Goal: Information Seeking & Learning: Learn about a topic

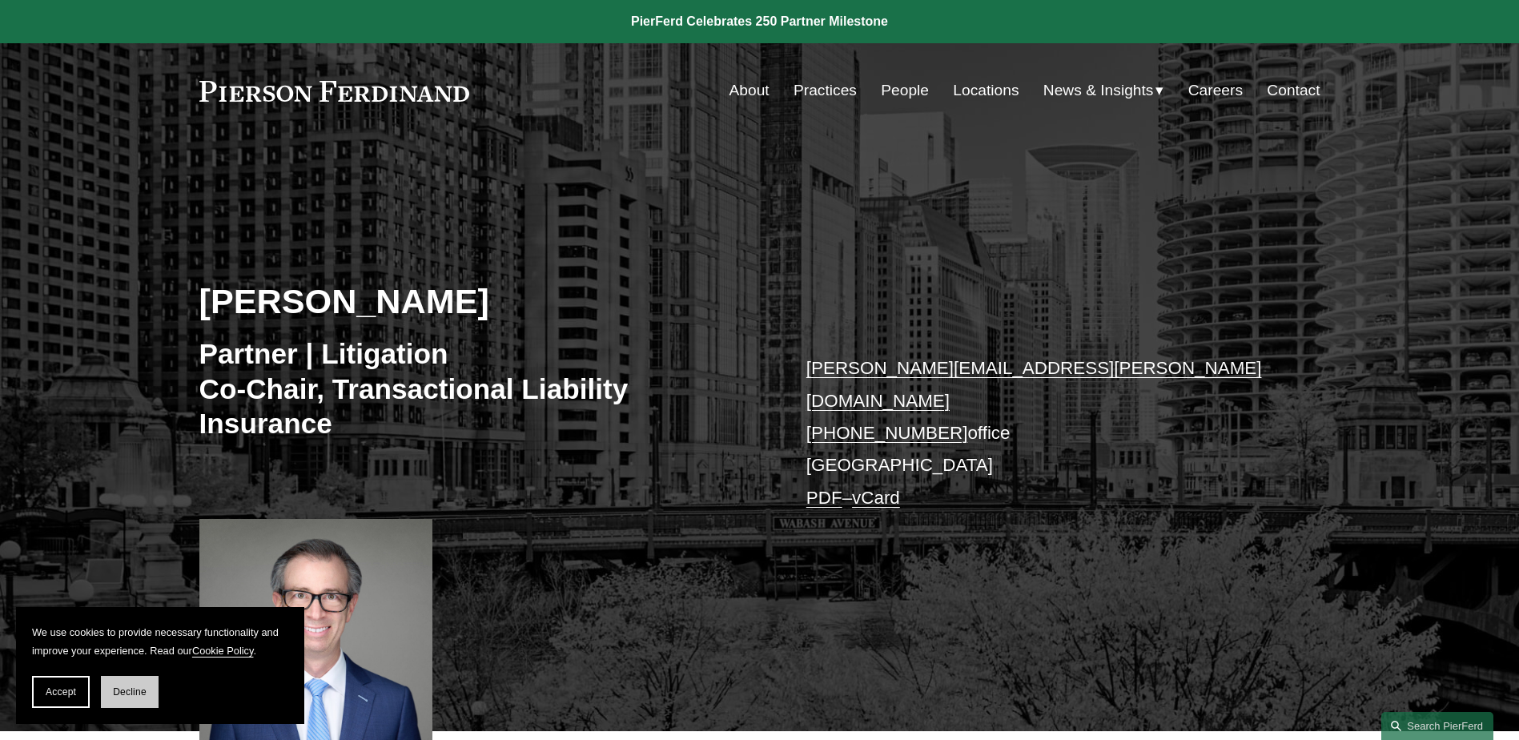
click at [143, 700] on button "Decline" at bounding box center [130, 692] width 58 height 32
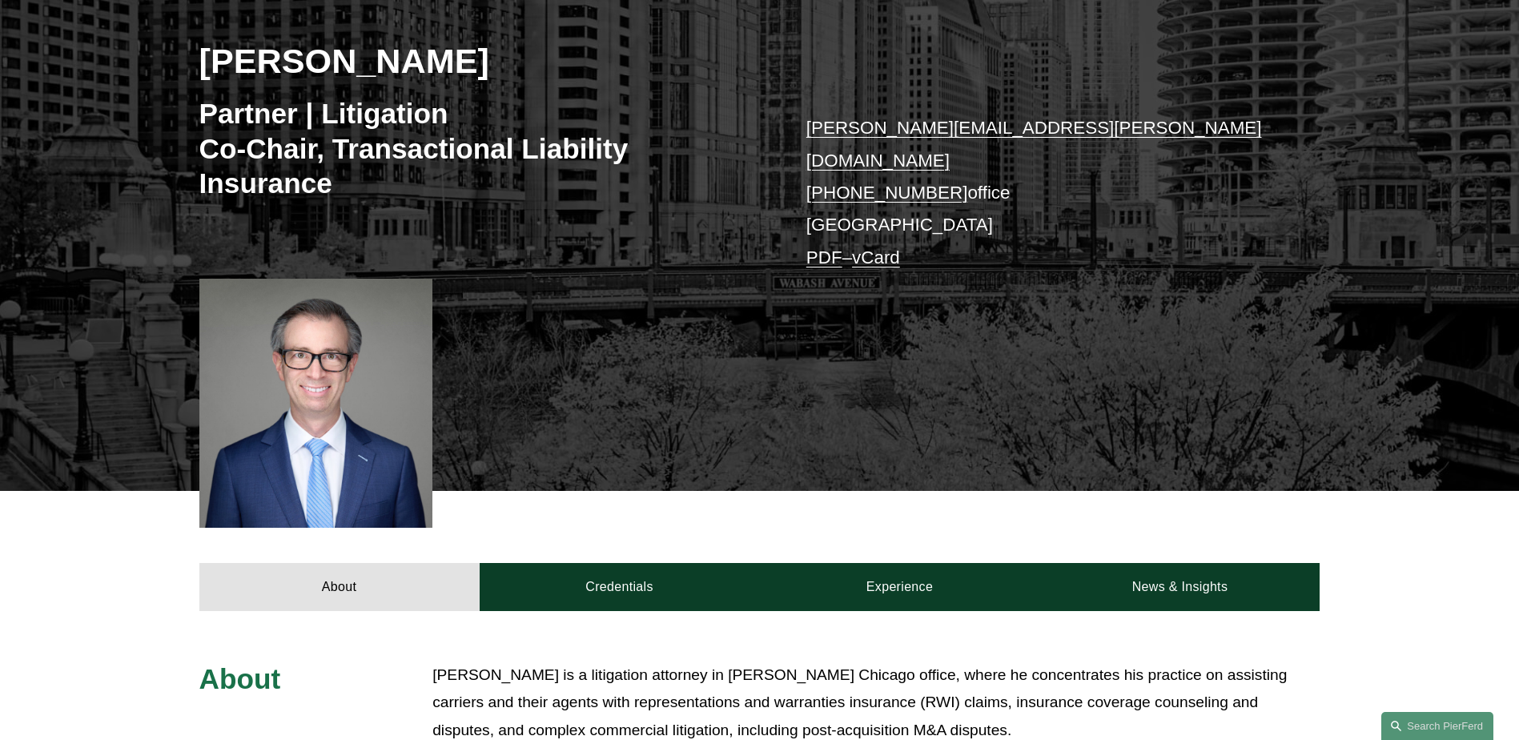
scroll to position [320, 0]
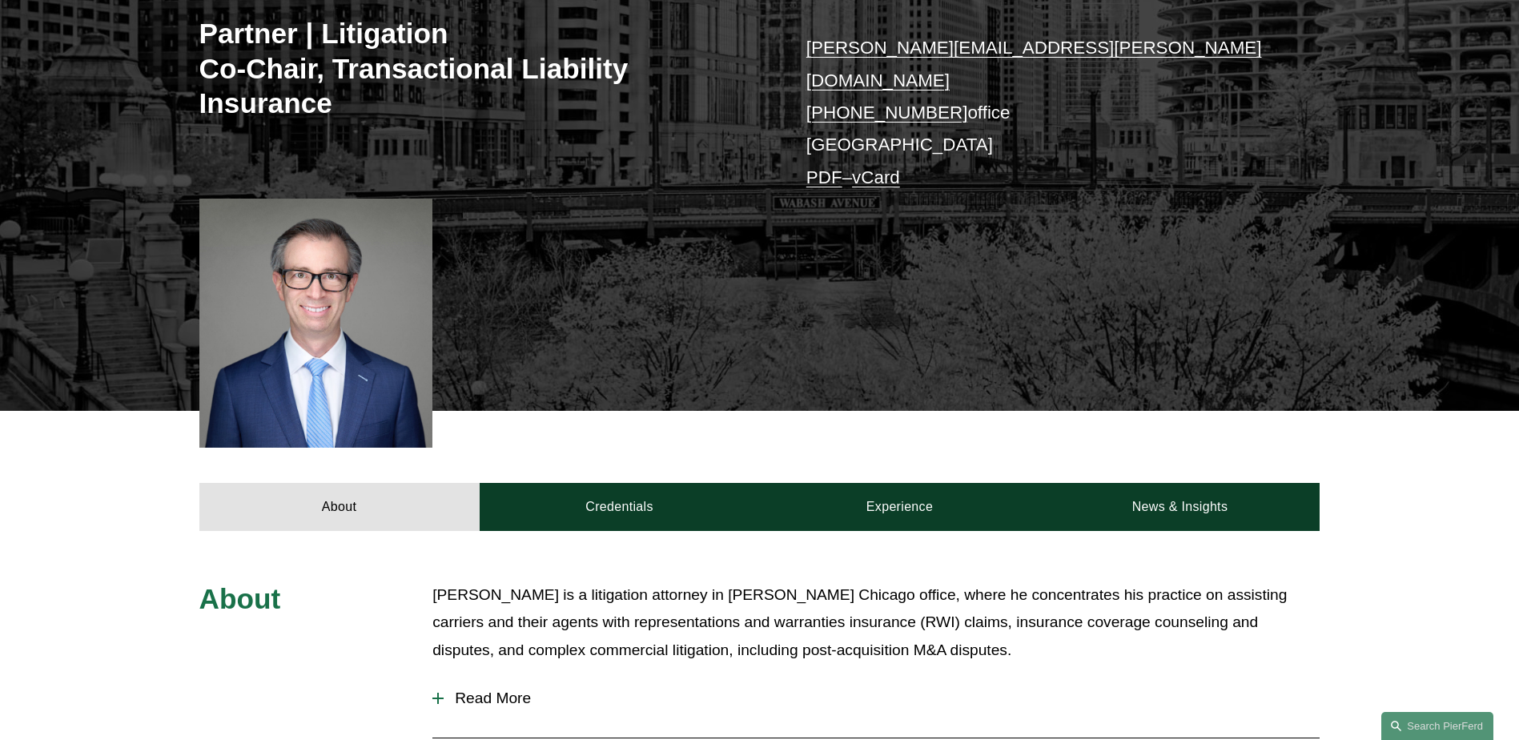
click at [467, 689] on span "Read More" at bounding box center [882, 698] width 876 height 18
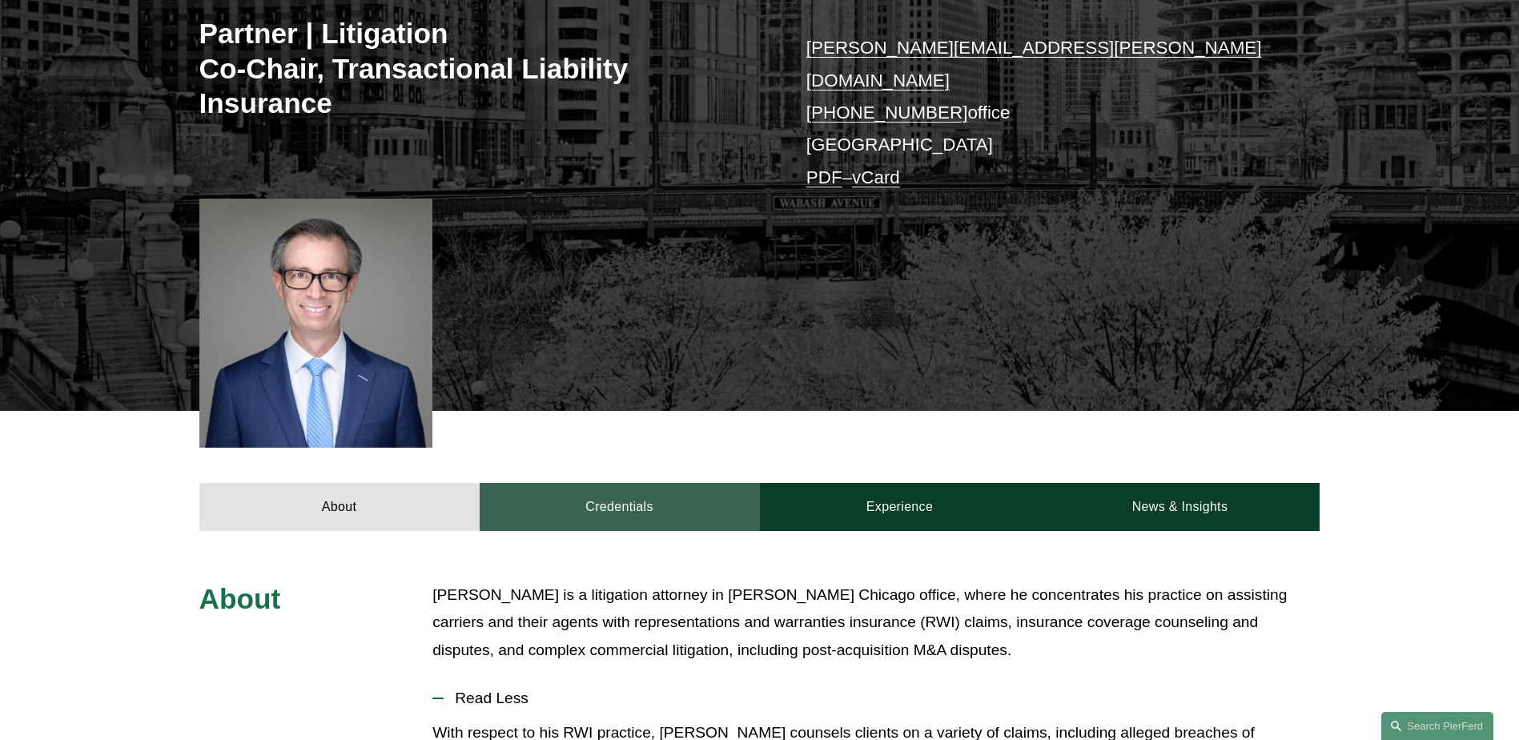
click at [671, 493] on link "Credentials" at bounding box center [620, 507] width 280 height 48
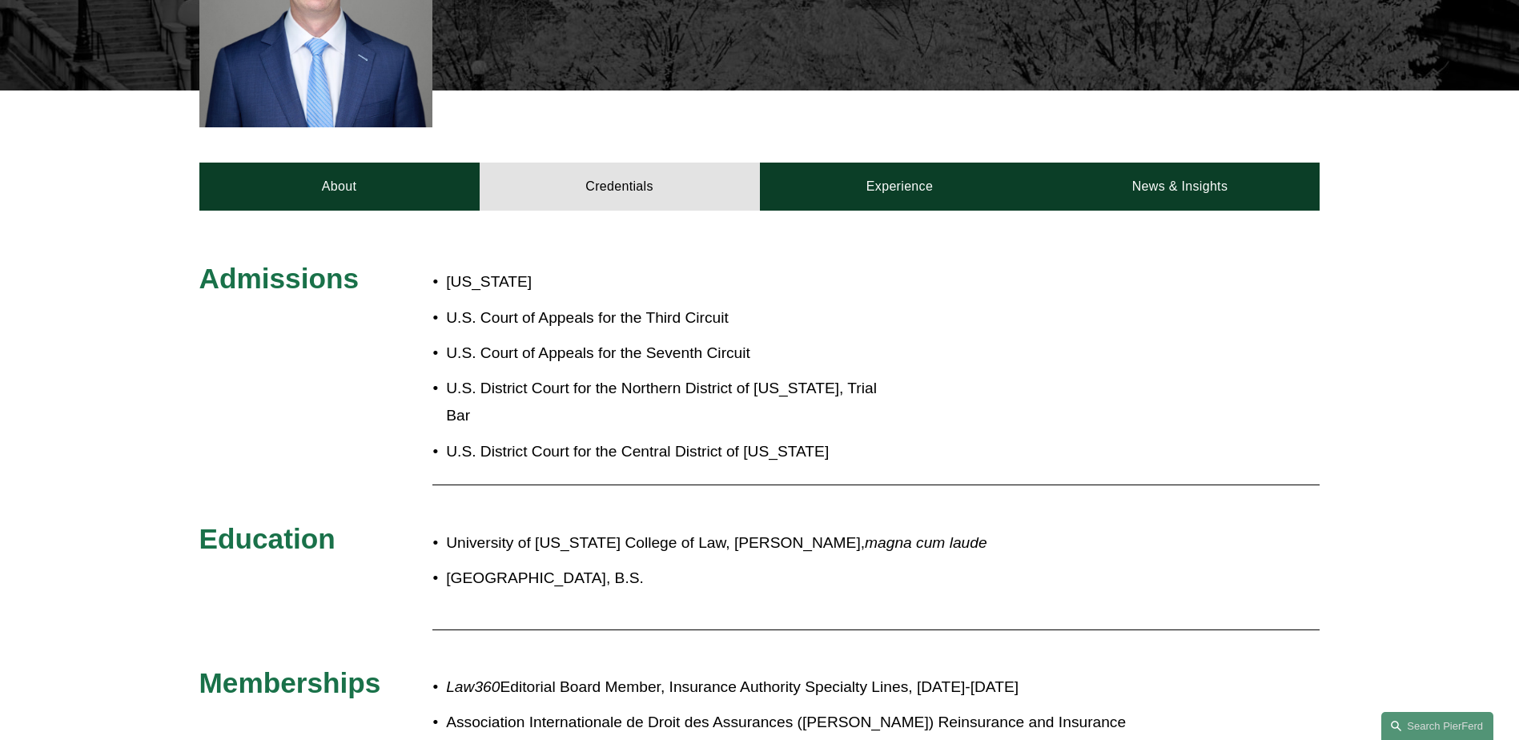
scroll to position [480, 0]
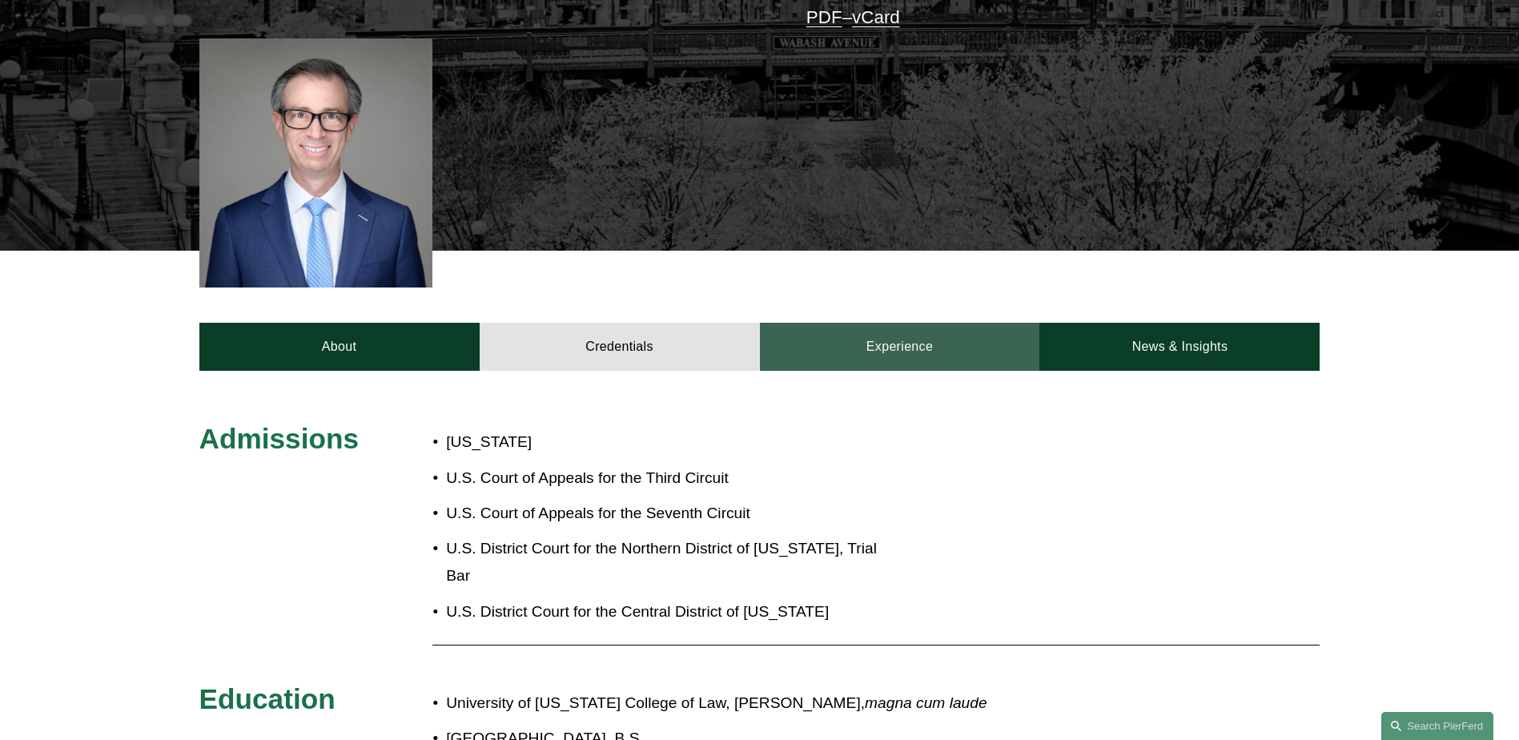
click at [886, 323] on link "Experience" at bounding box center [900, 347] width 280 height 48
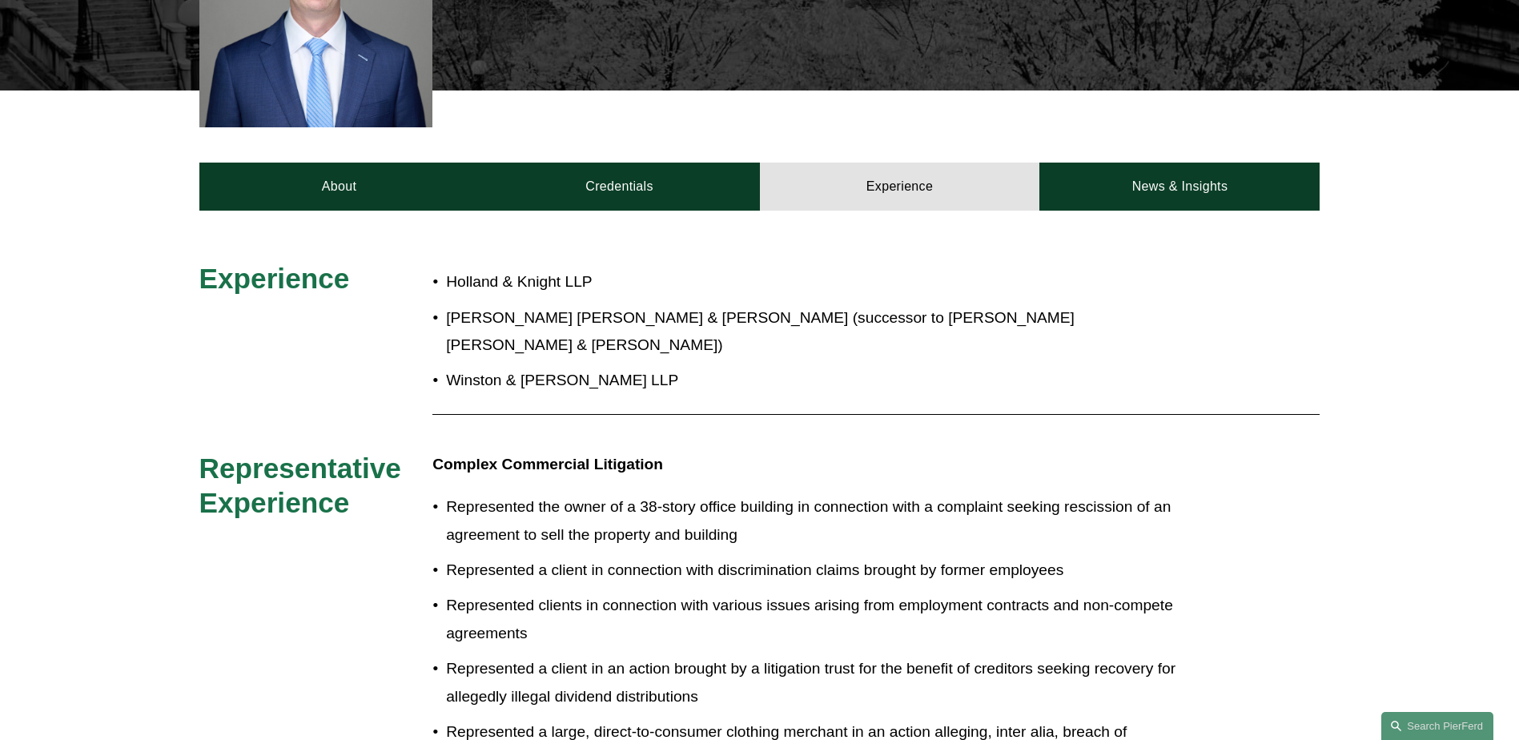
scroll to position [721, 0]
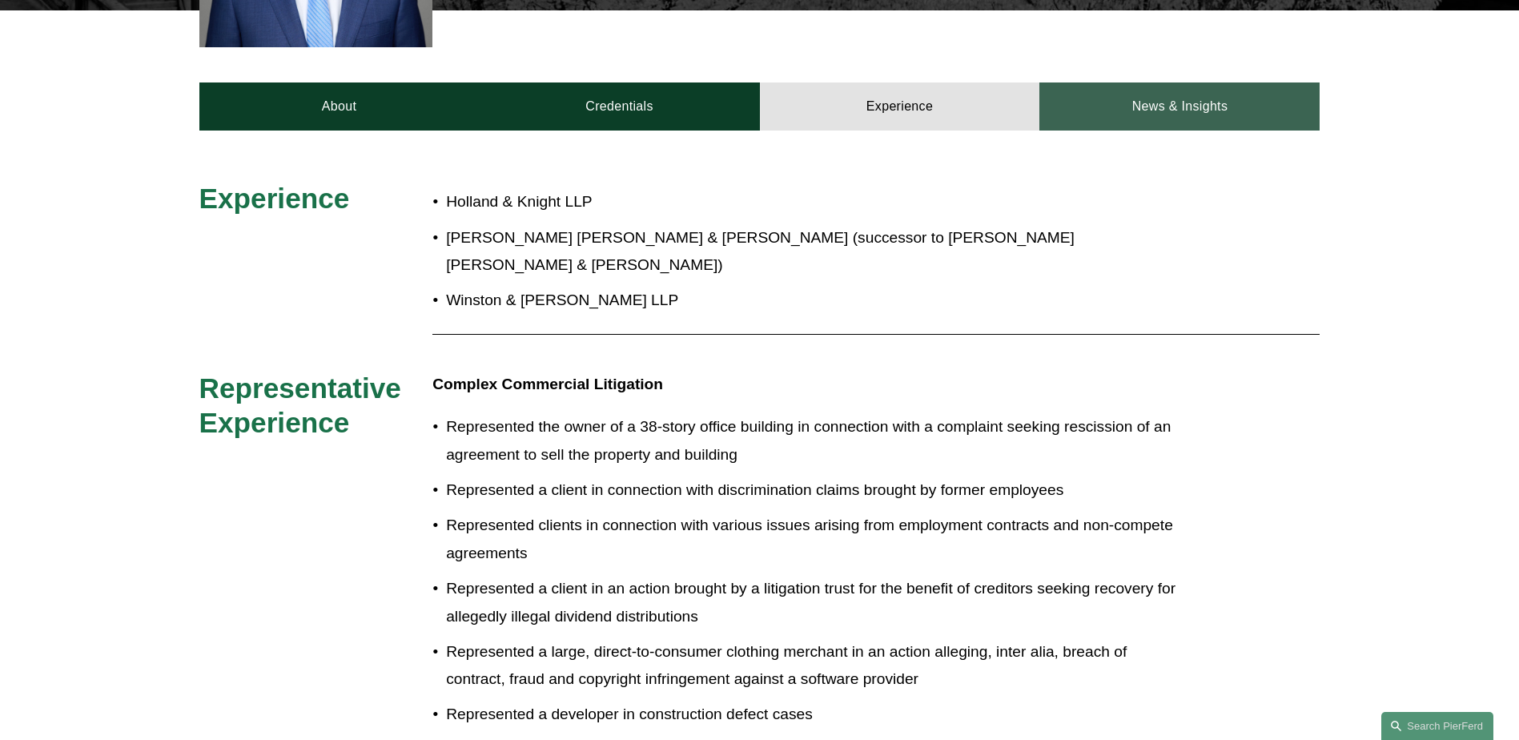
click at [1186, 89] on link "News & Insights" at bounding box center [1179, 106] width 280 height 48
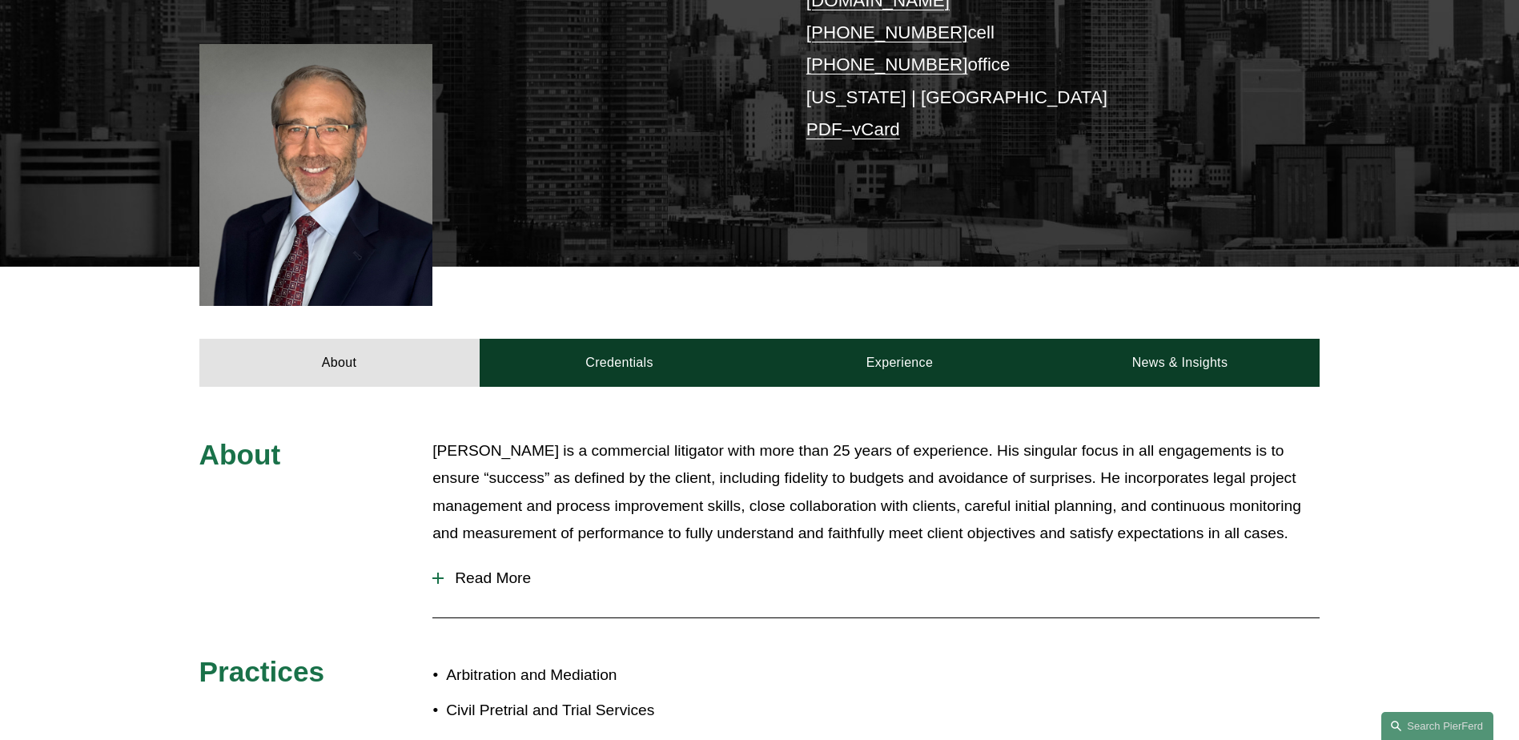
scroll to position [480, 0]
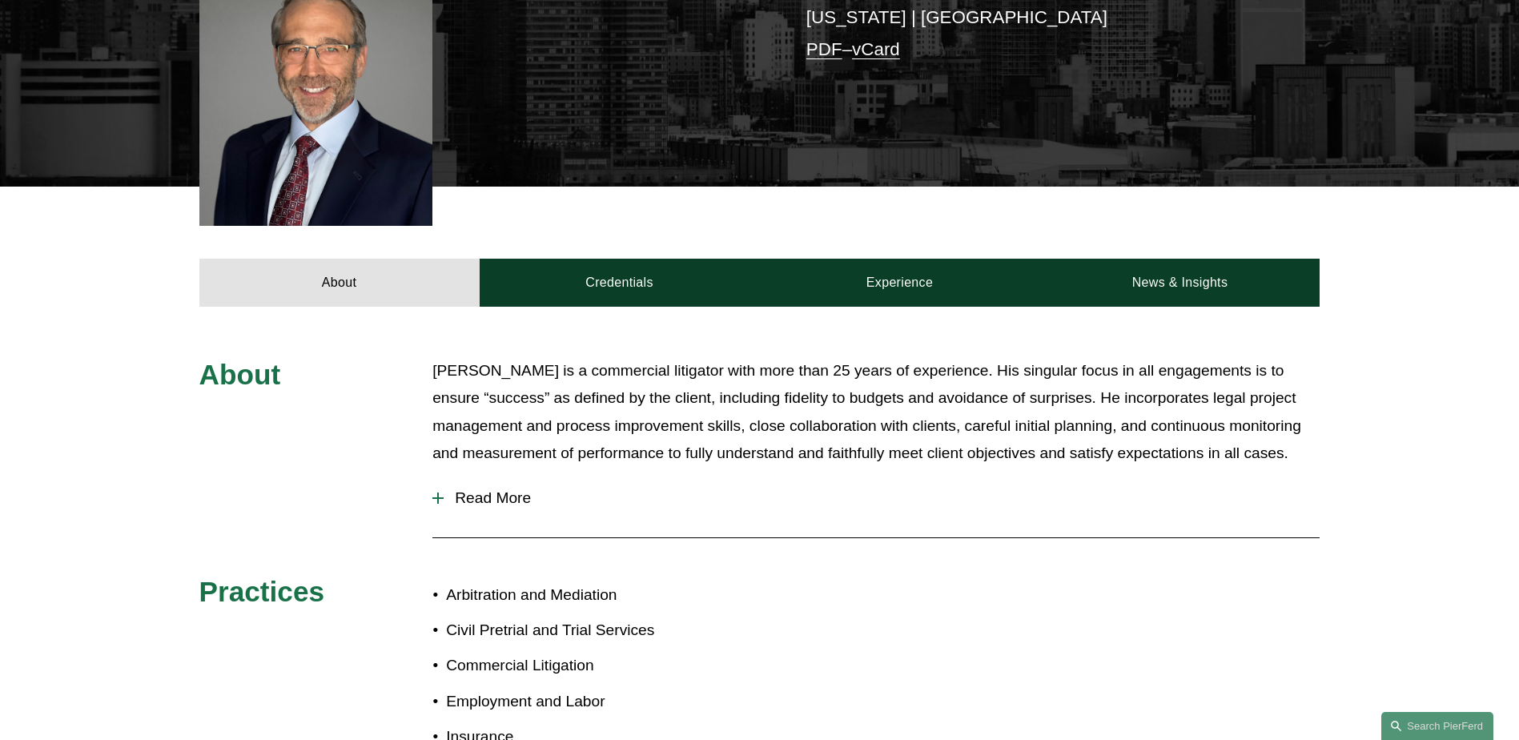
click at [452, 489] on span "Read More" at bounding box center [882, 498] width 876 height 18
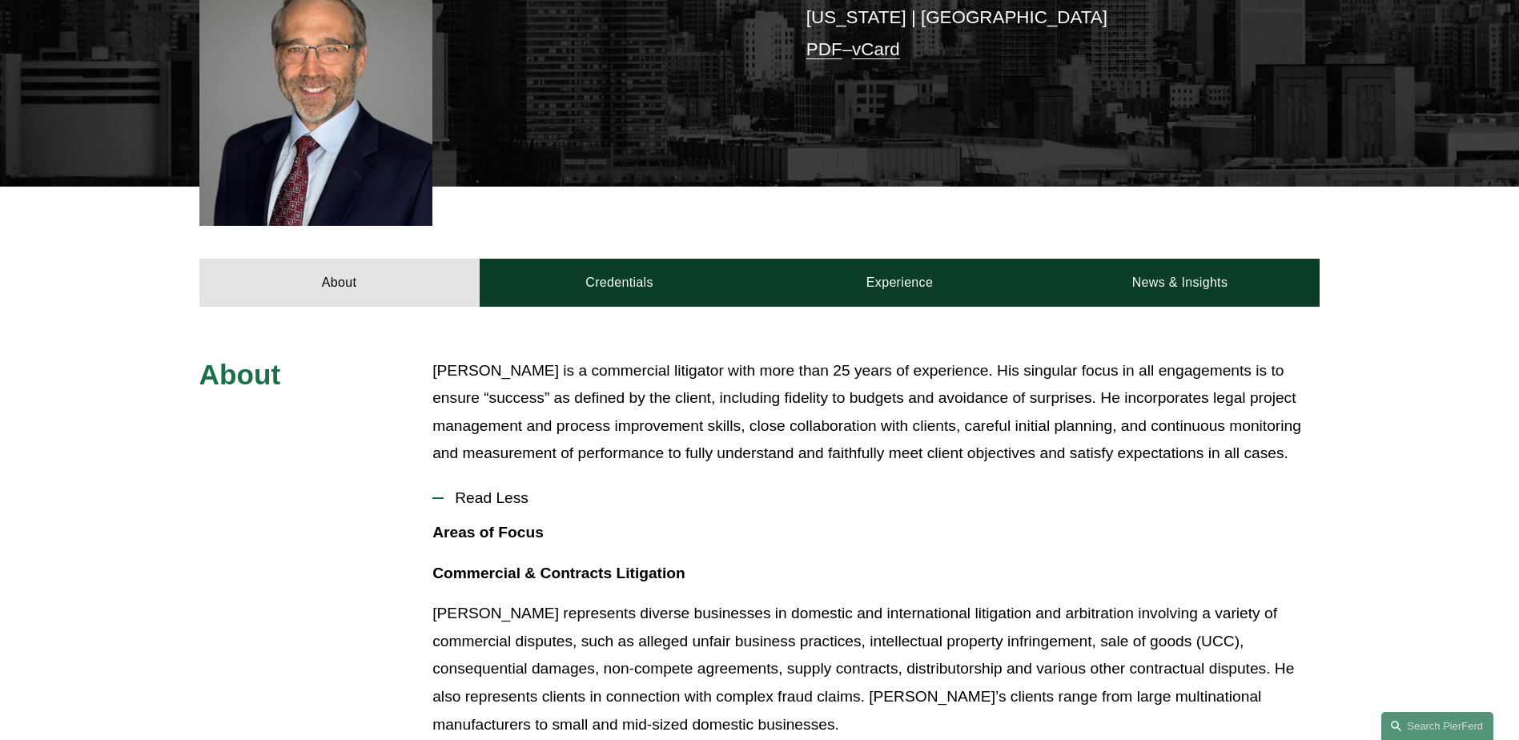
scroll to position [400, 0]
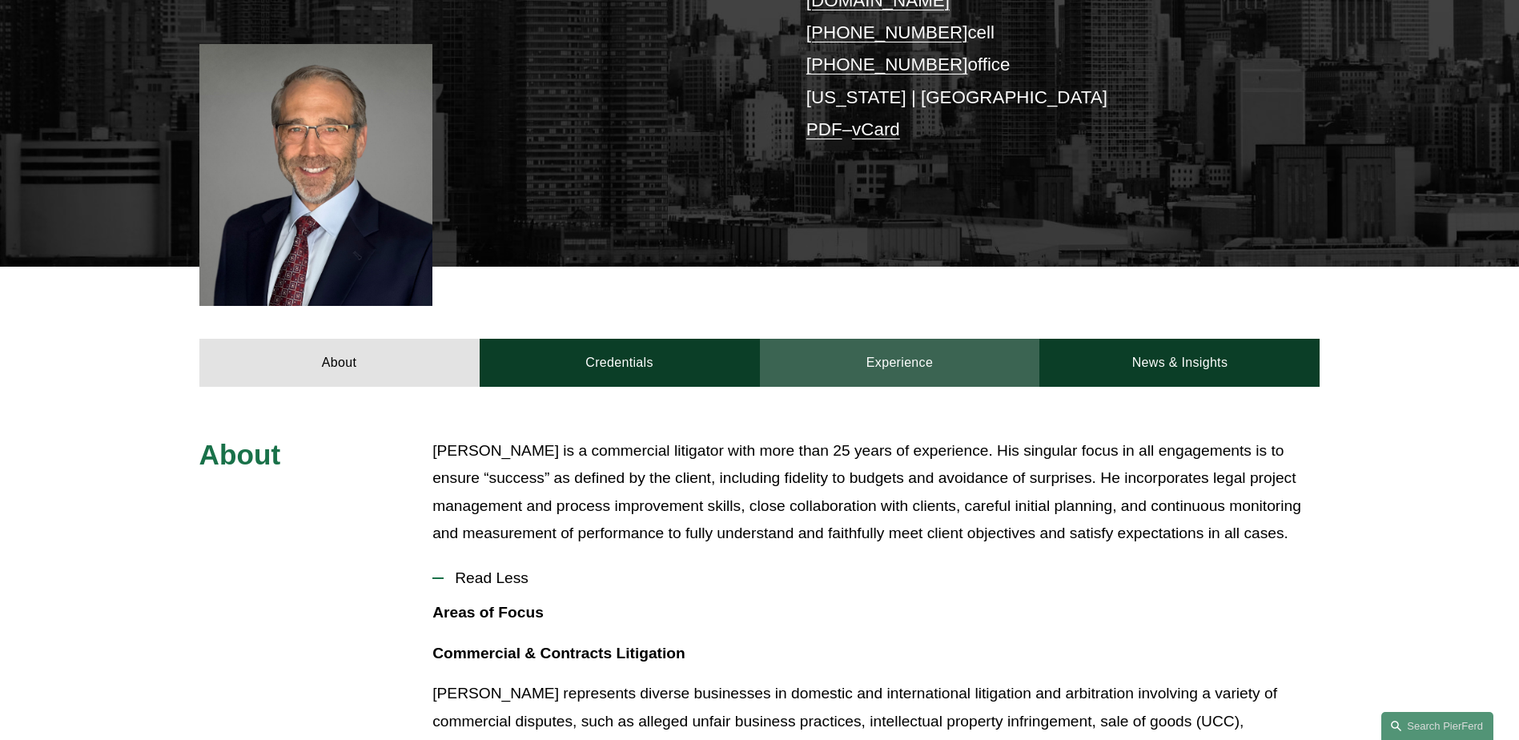
click at [884, 339] on link "Experience" at bounding box center [900, 363] width 280 height 48
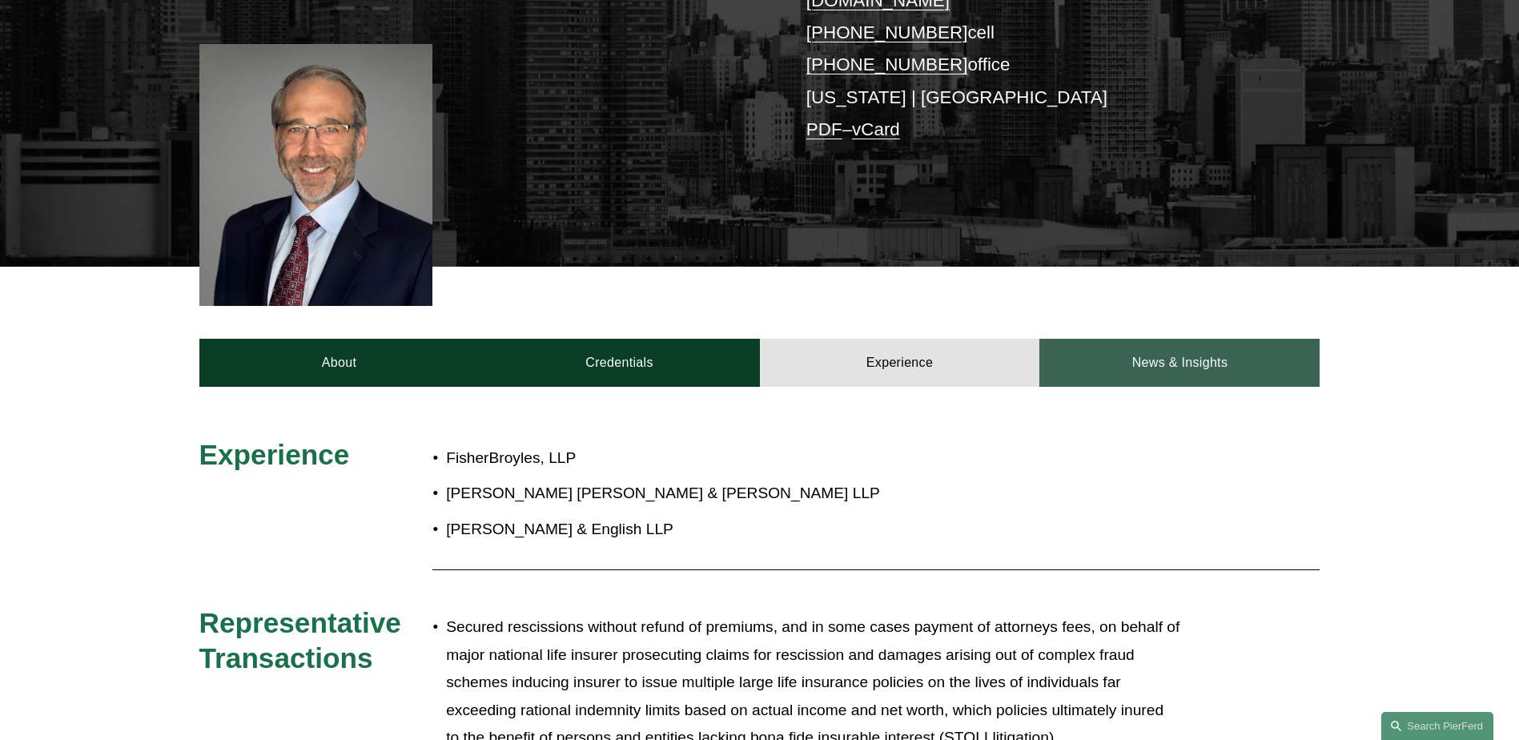
click at [1167, 344] on link "News & Insights" at bounding box center [1179, 363] width 280 height 48
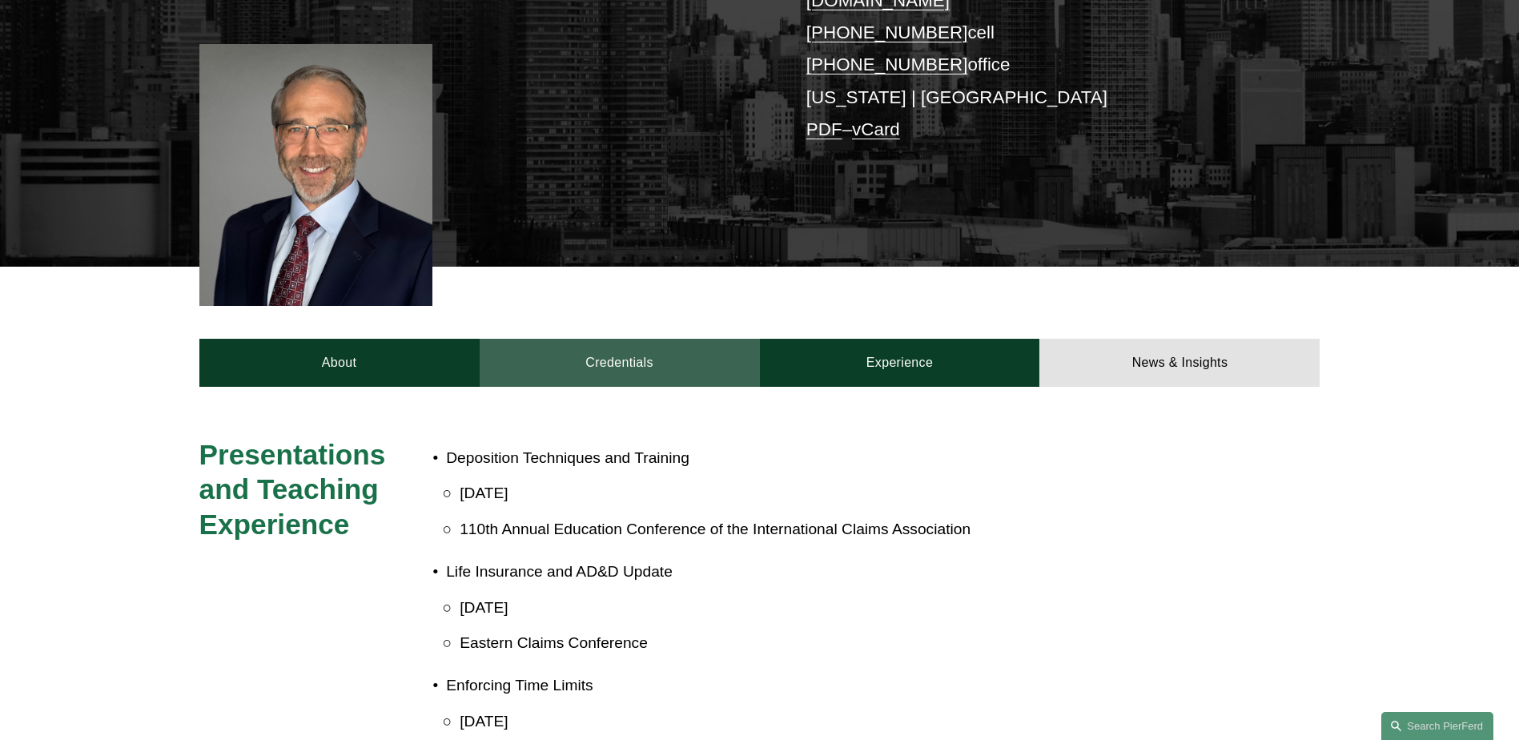
click at [664, 344] on link "Credentials" at bounding box center [620, 363] width 280 height 48
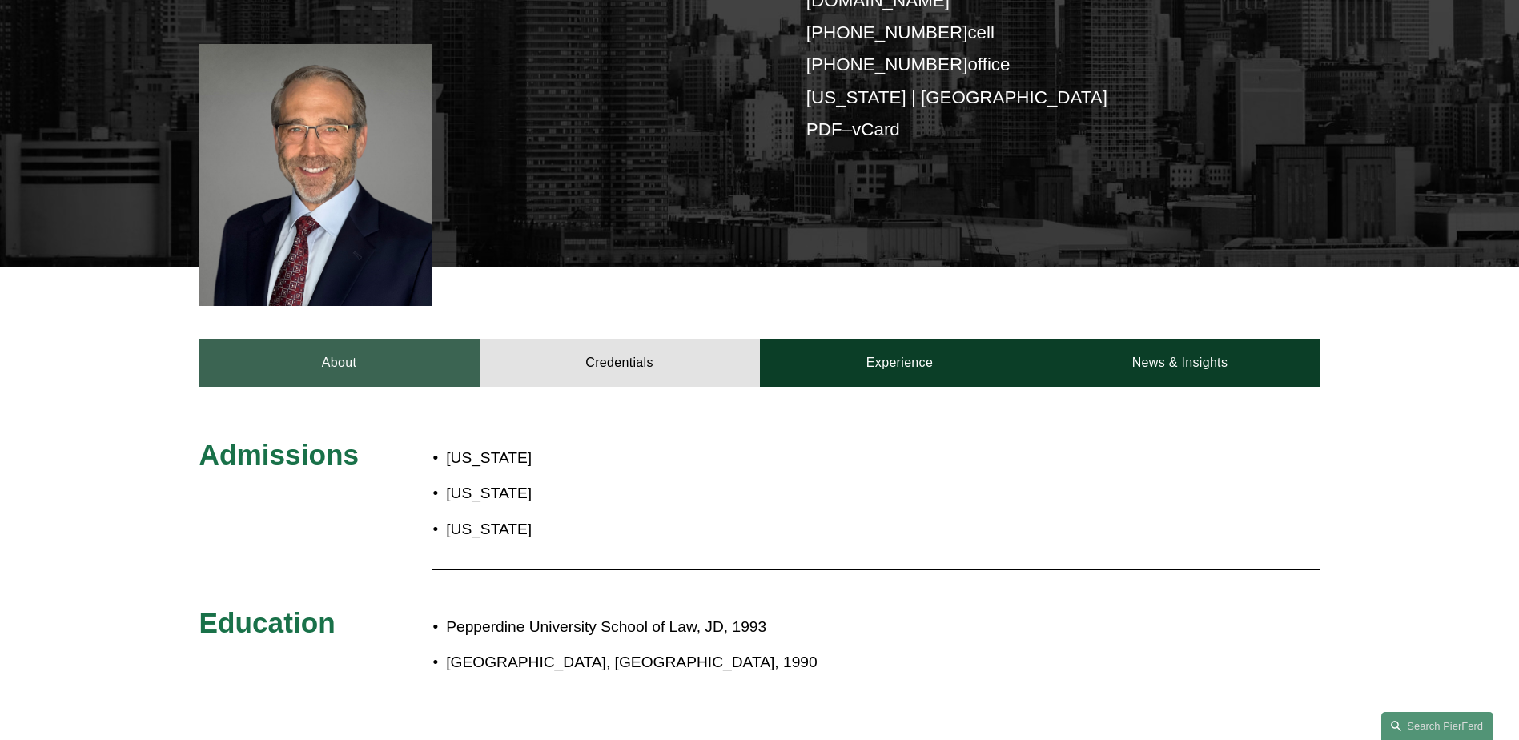
click at [287, 339] on link "About" at bounding box center [339, 363] width 280 height 48
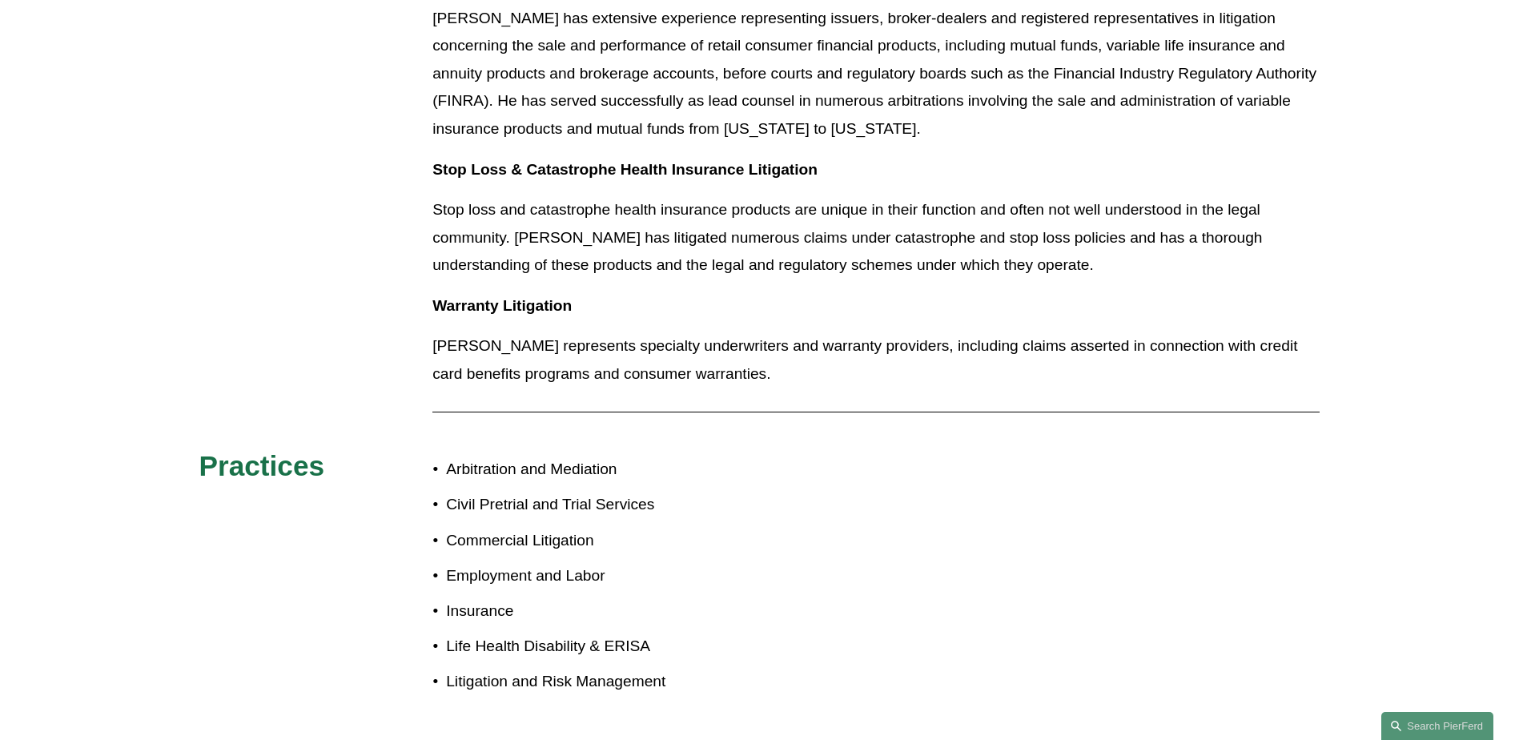
scroll to position [1842, 0]
